Goal: Use online tool/utility: Utilize a website feature to perform a specific function

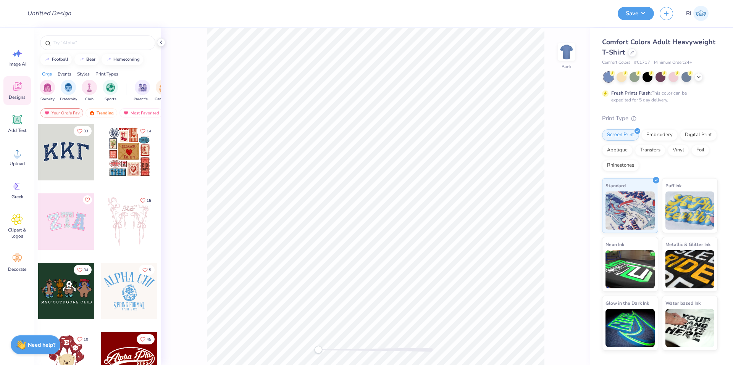
click at [15, 96] on span "Designs" at bounding box center [17, 97] width 17 height 6
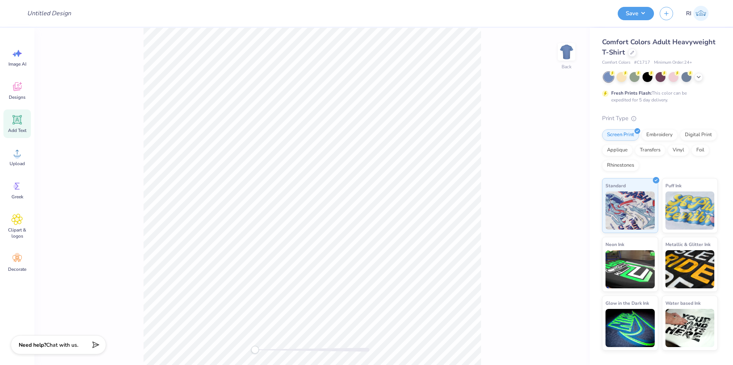
click at [23, 125] on div "Add Text" at bounding box center [16, 124] width 27 height 29
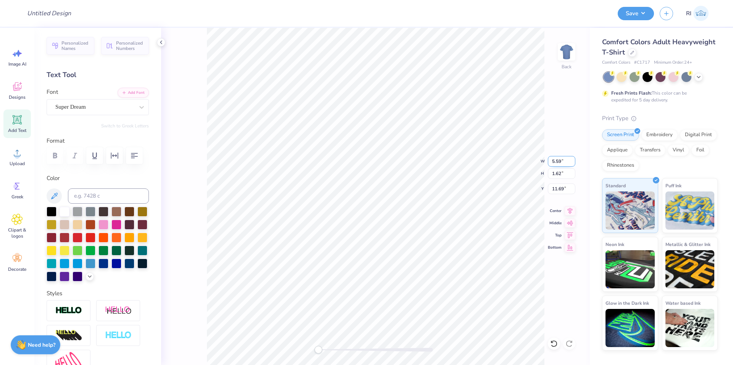
click at [553, 163] on input "5.59" at bounding box center [561, 161] width 27 height 11
type input "12.5"
click at [556, 162] on input "14.17" at bounding box center [561, 161] width 27 height 11
type input "10"
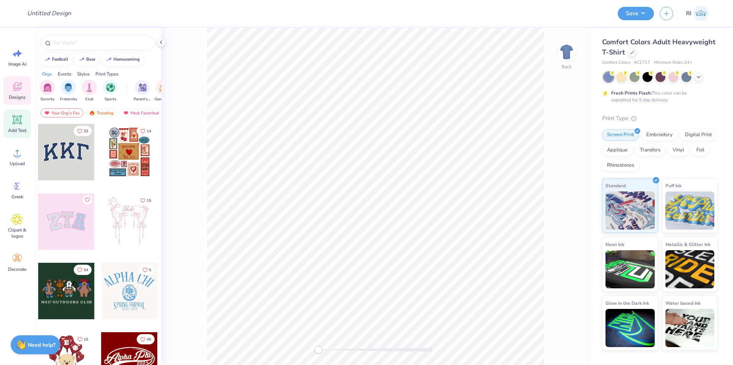
click at [13, 124] on icon at bounding box center [16, 119] width 11 height 11
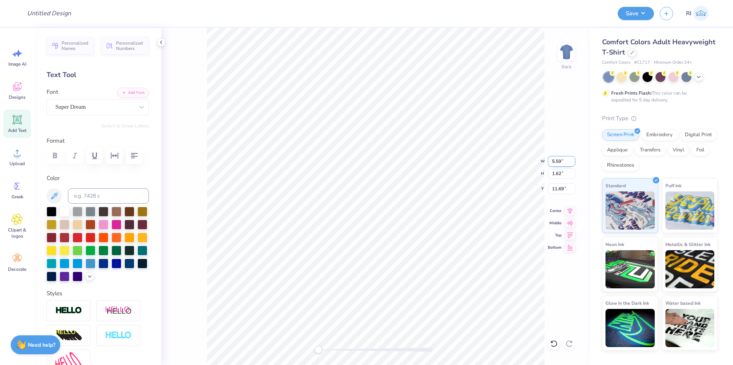
click at [565, 164] on input "5.59" at bounding box center [561, 161] width 27 height 11
type input "12.5"
